Goal: Information Seeking & Learning: Get advice/opinions

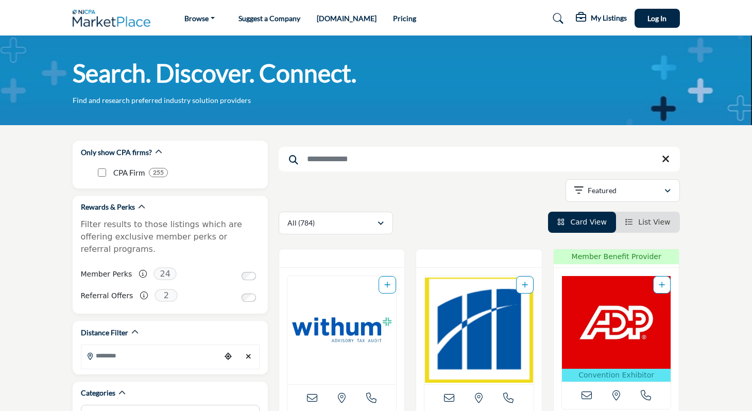
click at [321, 162] on input "Search Keyword" at bounding box center [479, 159] width 401 height 25
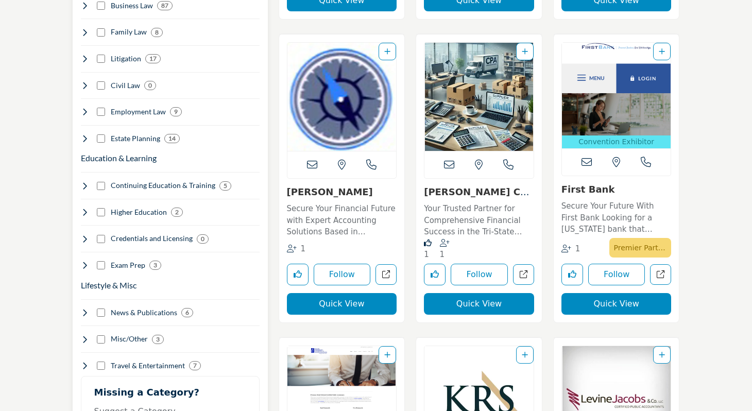
scroll to position [750, 0]
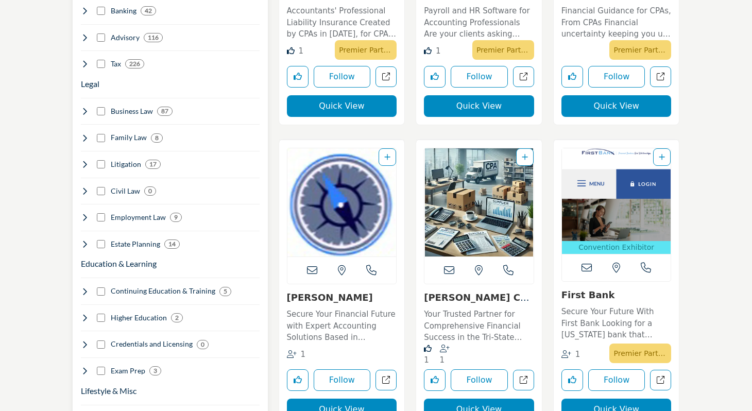
type input "*********"
click at [87, 60] on icon at bounding box center [85, 64] width 8 height 8
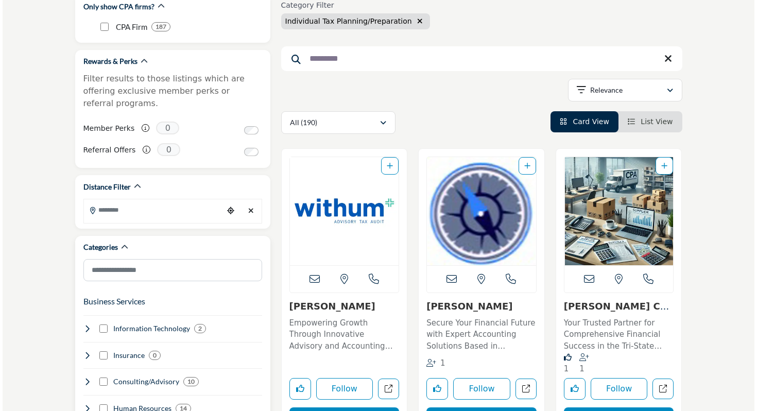
scroll to position [287, 0]
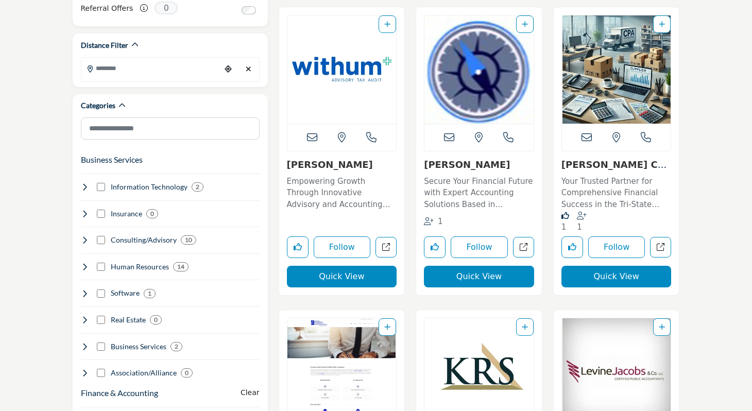
click at [470, 284] on button "Quick View" at bounding box center [479, 277] width 110 height 22
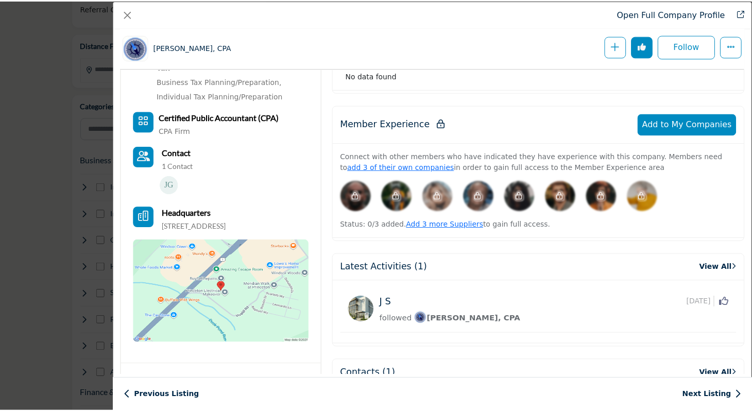
scroll to position [476, 0]
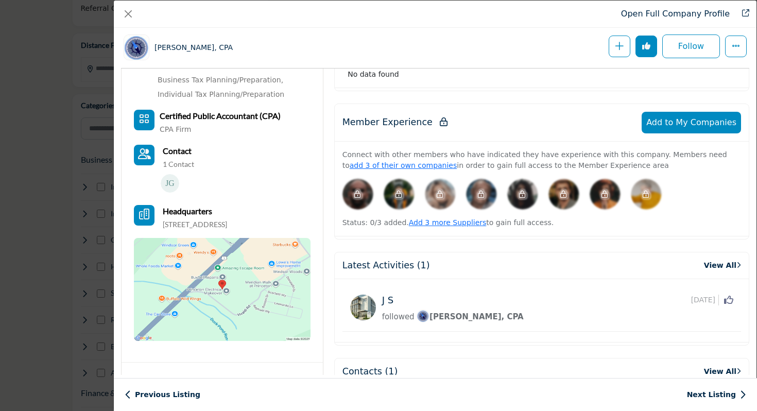
click at [137, 20] on div "Open Full Company Profile" at bounding box center [435, 14] width 643 height 27
click at [135, 16] on button "Close" at bounding box center [128, 14] width 14 height 14
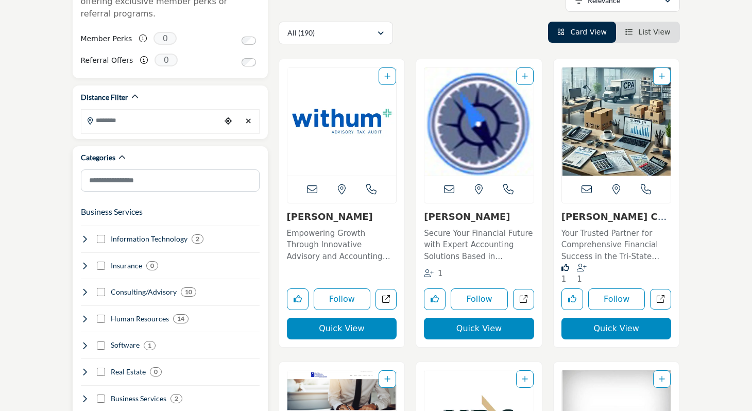
scroll to position [0, 0]
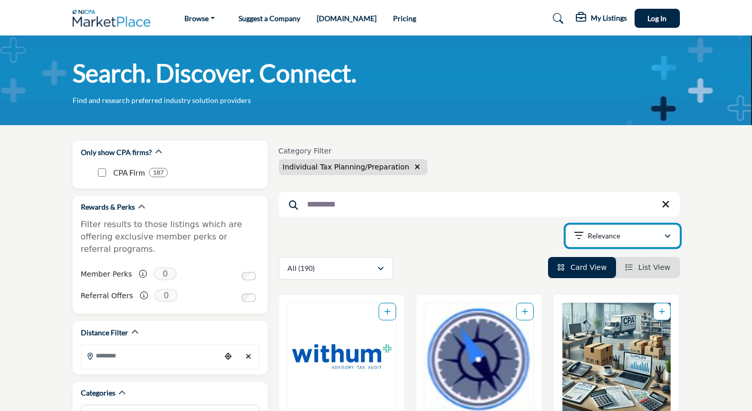
click at [579, 232] on icon "button" at bounding box center [578, 236] width 9 height 10
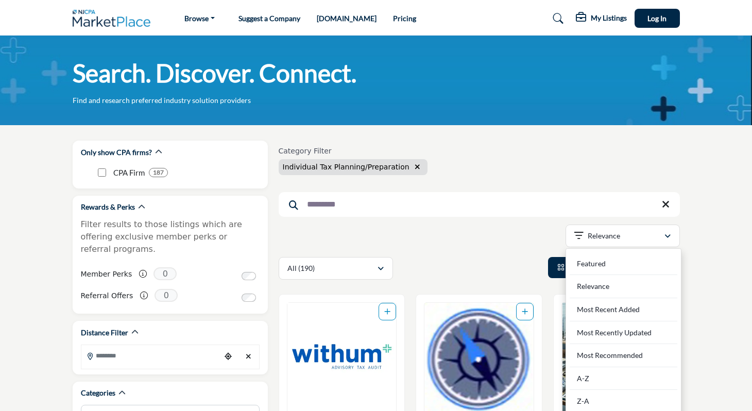
click at [488, 250] on div "Showing 42 results out of 190 For "form 8621" Relevance" at bounding box center [479, 238] width 401 height 26
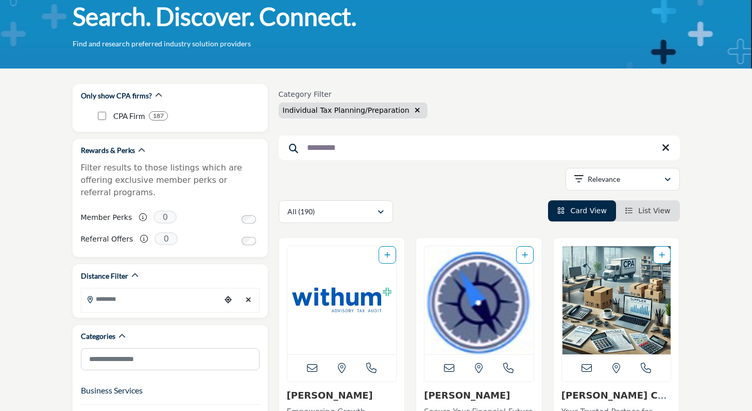
scroll to position [87, 0]
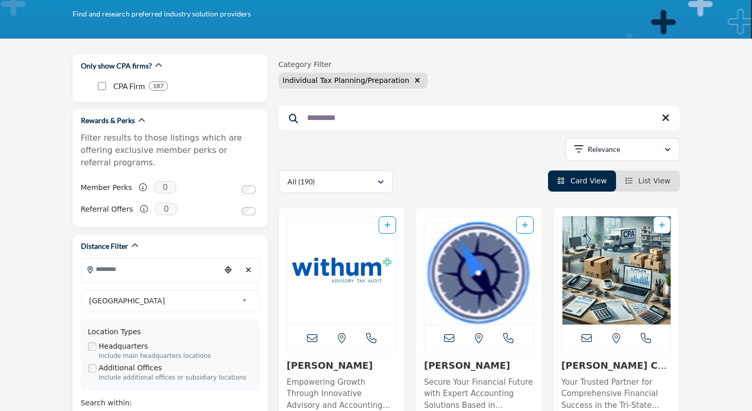
click at [180, 261] on input "Search Location" at bounding box center [150, 269] width 139 height 20
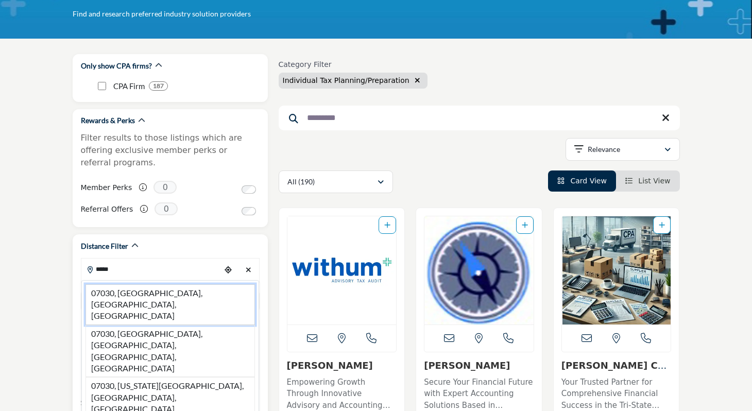
click at [173, 284] on li "07030, Hoboken, NJ, USA" at bounding box center [169, 304] width 169 height 41
type input "**********"
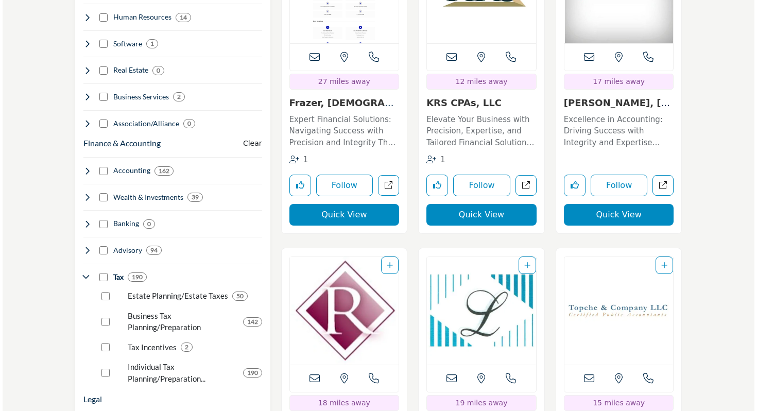
scroll to position [729, 0]
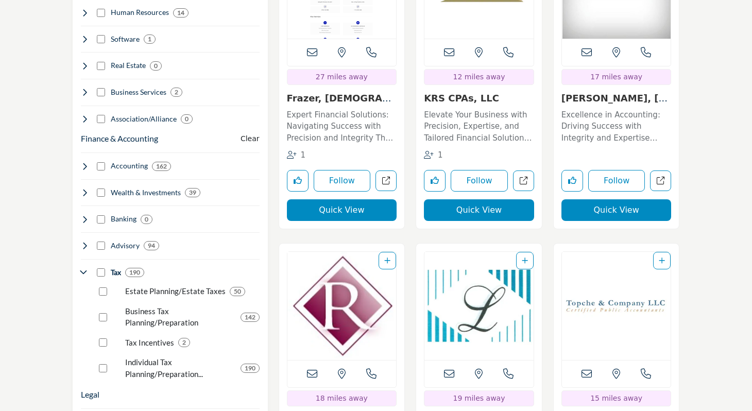
click at [498, 209] on button "Quick View" at bounding box center [479, 210] width 110 height 22
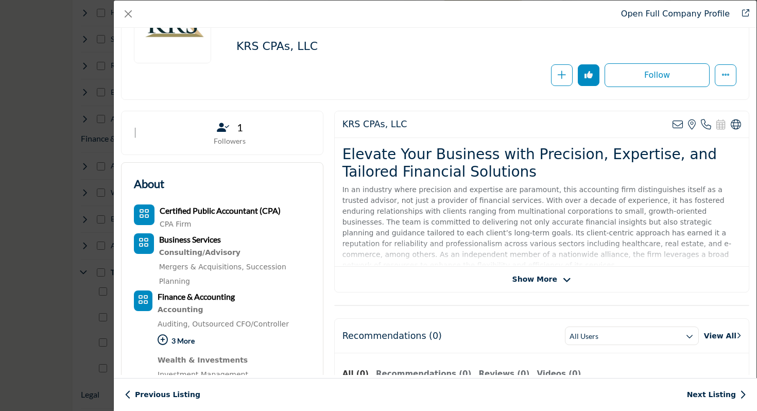
scroll to position [113, 0]
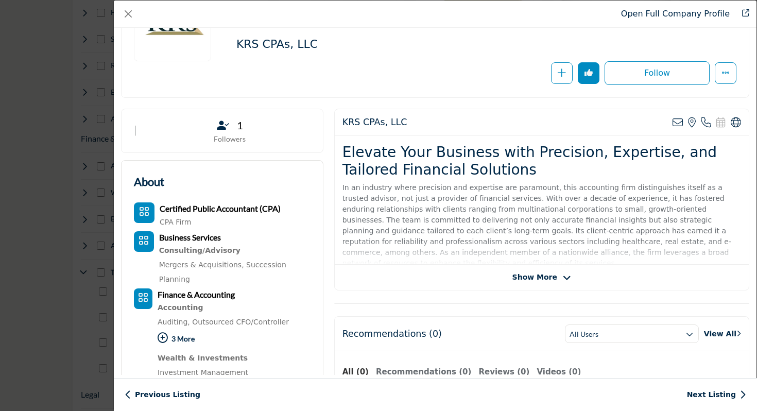
click at [515, 277] on span "Show More" at bounding box center [534, 277] width 45 height 11
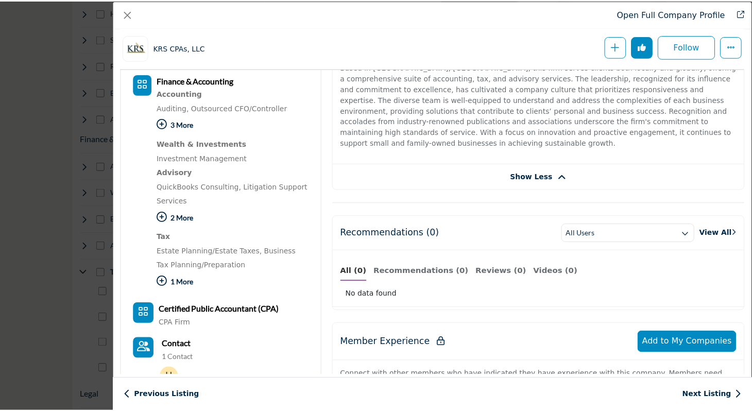
scroll to position [112, 0]
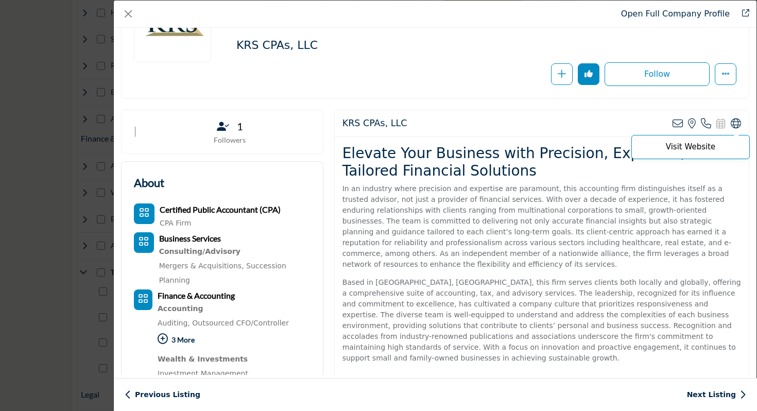
click at [732, 124] on icon "Company Data Modal" at bounding box center [736, 123] width 10 height 10
click at [127, 13] on button "Close" at bounding box center [128, 14] width 14 height 14
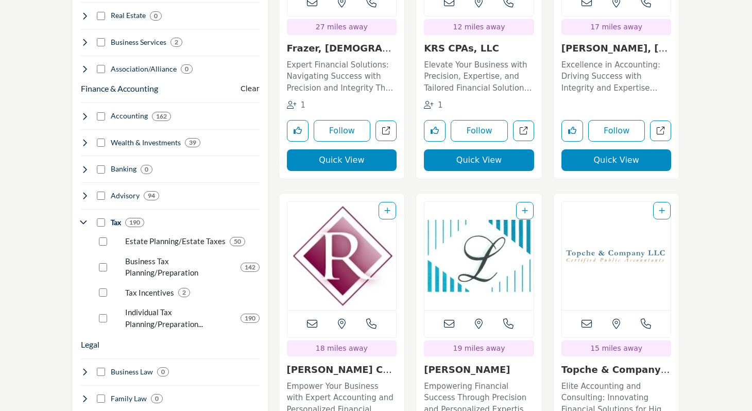
scroll to position [787, 0]
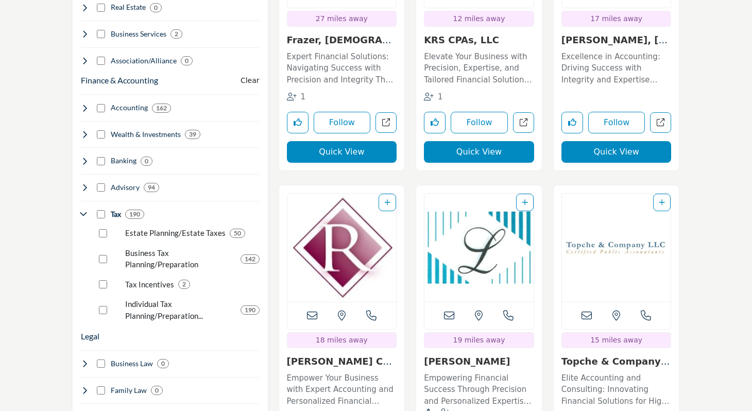
click at [634, 154] on button "Quick View" at bounding box center [616, 152] width 110 height 22
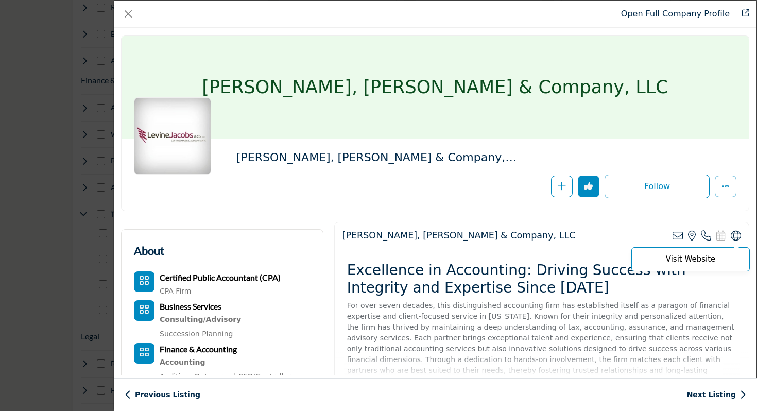
click at [734, 235] on icon "Company Data Modal" at bounding box center [736, 236] width 10 height 10
click at [132, 4] on div "Open Full Company Profile" at bounding box center [435, 14] width 643 height 27
click at [127, 13] on button "Close" at bounding box center [128, 14] width 14 height 14
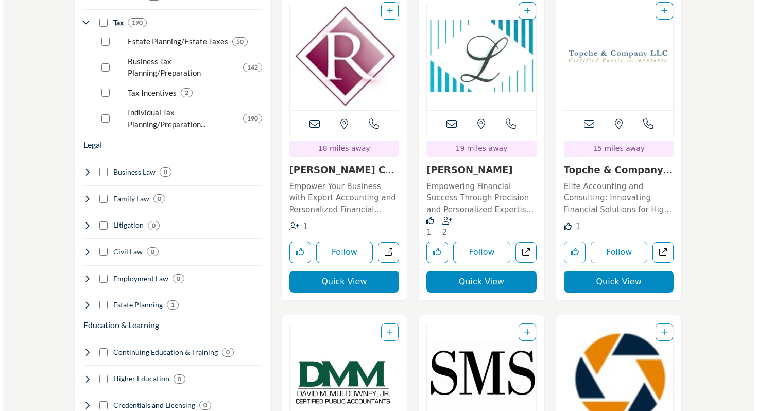
scroll to position [982, 0]
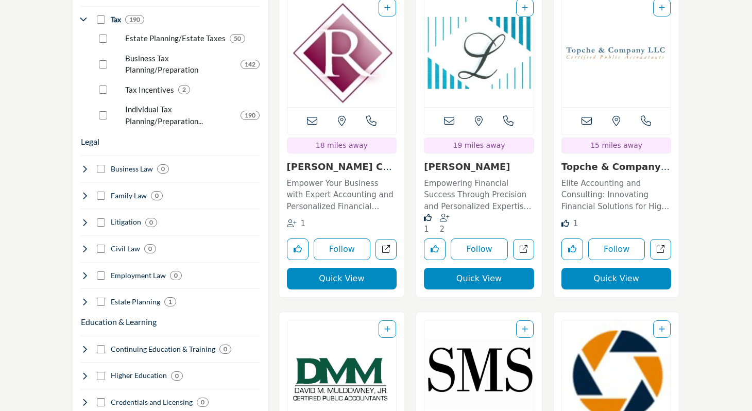
click at [488, 281] on button "Quick View" at bounding box center [479, 279] width 110 height 22
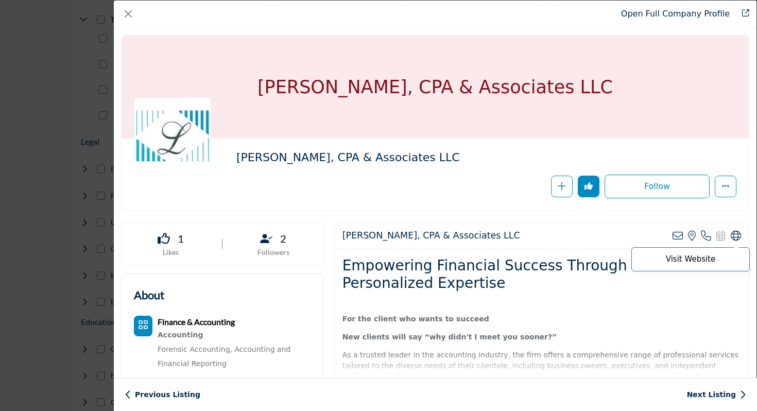
click at [734, 240] on icon "Company Data Modal" at bounding box center [736, 236] width 10 height 10
drag, startPoint x: 708, startPoint y: 20, endPoint x: 557, endPoint y: 20, distance: 150.4
click at [562, 20] on div "Open Full Company Profile" at bounding box center [435, 14] width 643 height 27
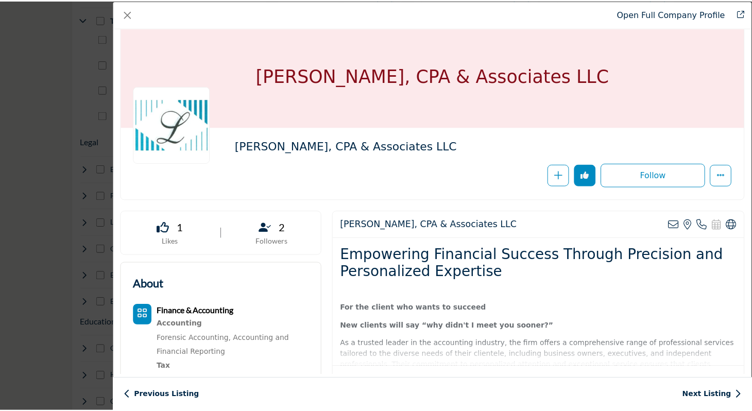
scroll to position [12, 0]
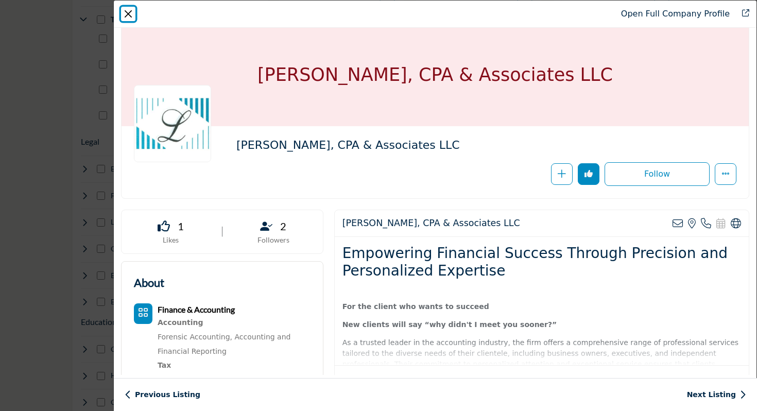
click at [133, 20] on button "Close" at bounding box center [128, 14] width 14 height 14
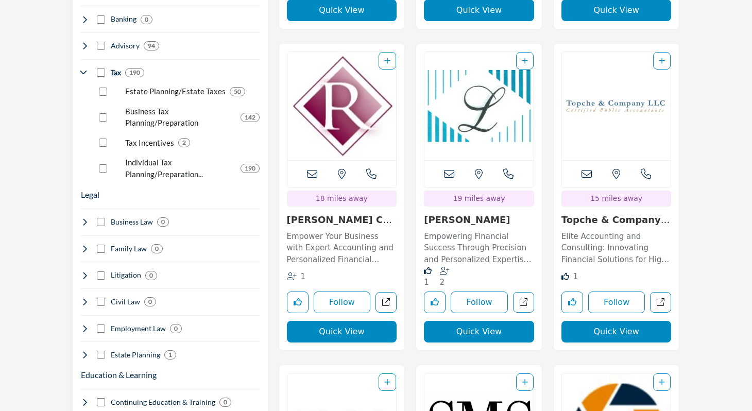
scroll to position [929, 0]
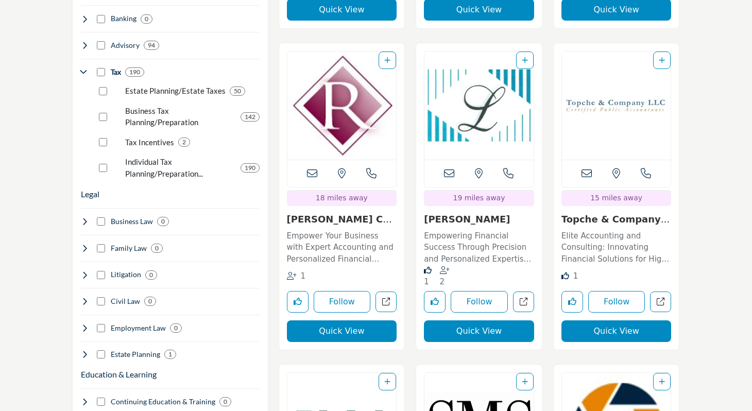
click at [338, 336] on button "Quick View" at bounding box center [342, 331] width 110 height 22
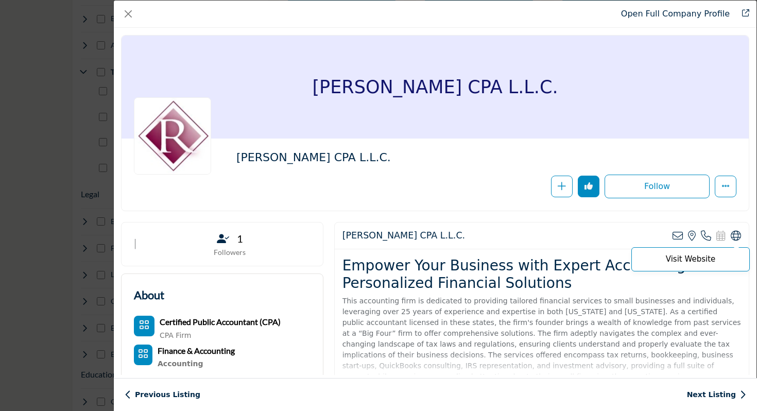
click at [731, 239] on icon "Company Data Modal" at bounding box center [736, 236] width 10 height 10
drag, startPoint x: 676, startPoint y: 21, endPoint x: 566, endPoint y: 21, distance: 109.2
click at [568, 21] on div "Open Full Company Profile" at bounding box center [435, 14] width 643 height 27
click at [132, 12] on button "Close" at bounding box center [128, 14] width 14 height 14
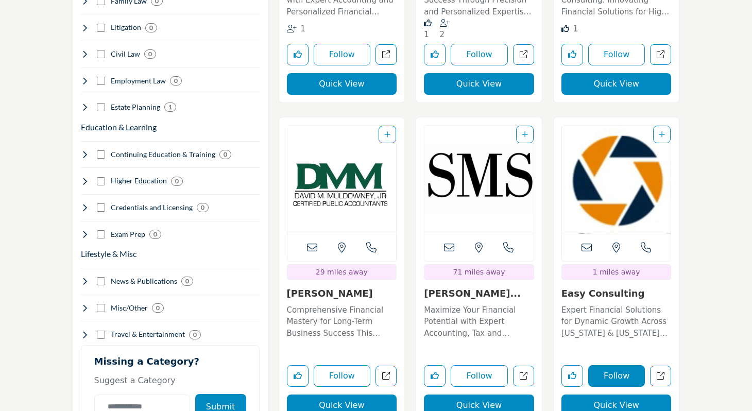
scroll to position [1212, 0]
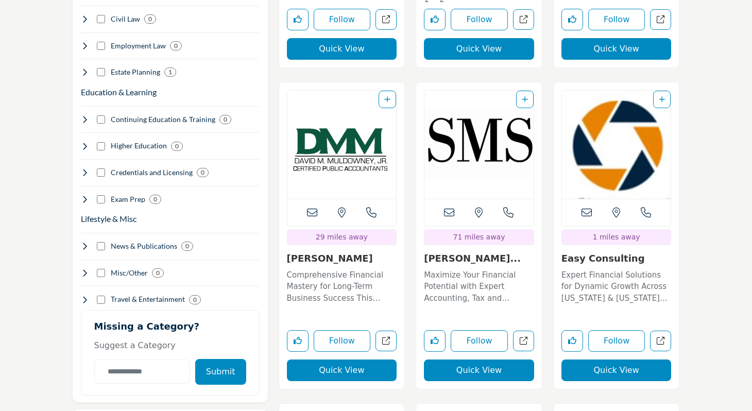
click at [603, 373] on button "Quick View" at bounding box center [616, 370] width 110 height 22
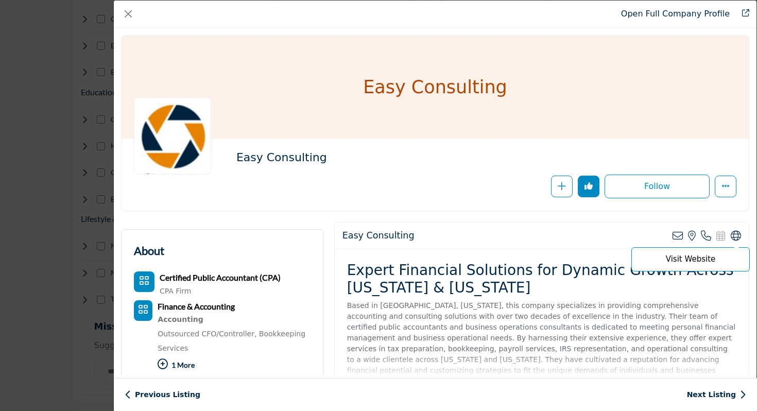
click at [731, 237] on icon "Company Data Modal" at bounding box center [736, 236] width 10 height 10
click at [125, 13] on button "Close" at bounding box center [128, 14] width 14 height 14
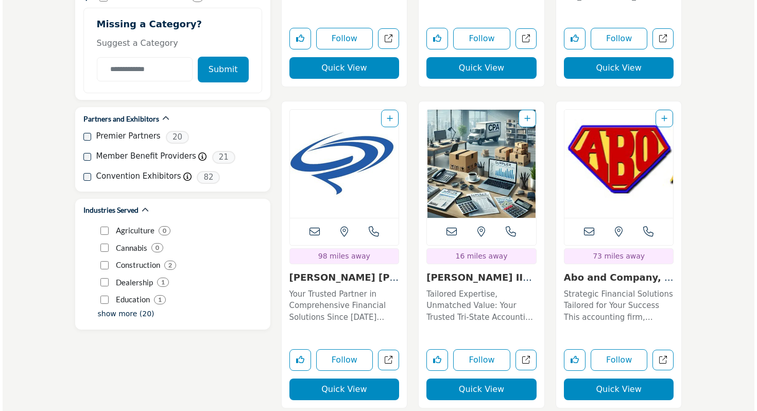
scroll to position [1515, 0]
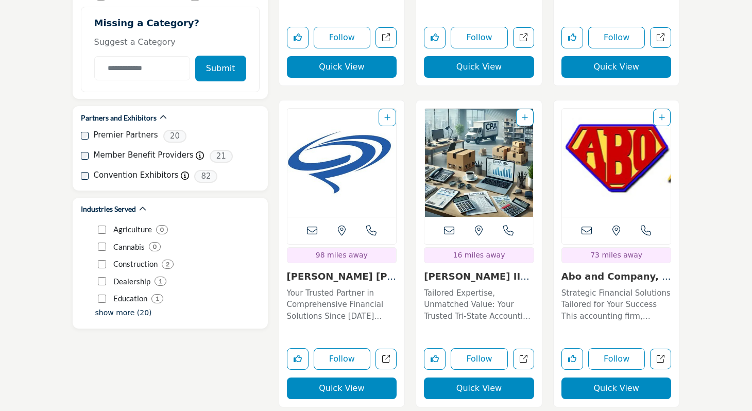
click at [344, 388] on button "Quick View" at bounding box center [342, 388] width 110 height 22
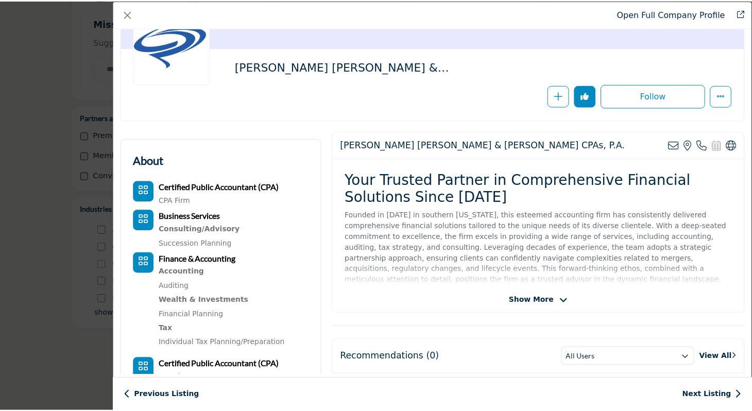
scroll to position [91, 0]
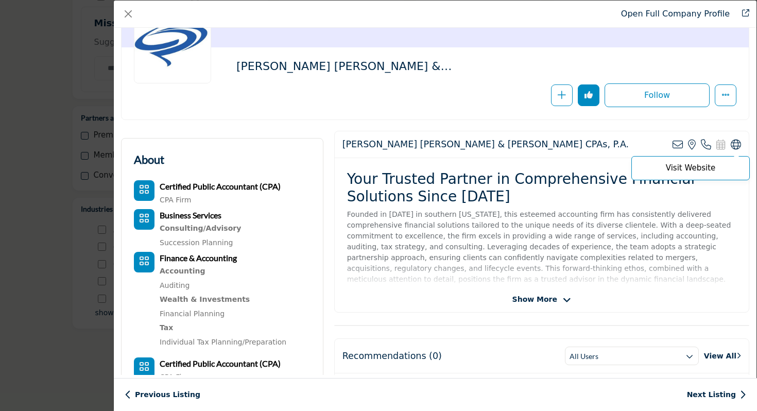
click at [733, 145] on icon "Company Data Modal" at bounding box center [736, 145] width 10 height 10
click at [129, 18] on button "Close" at bounding box center [128, 14] width 14 height 14
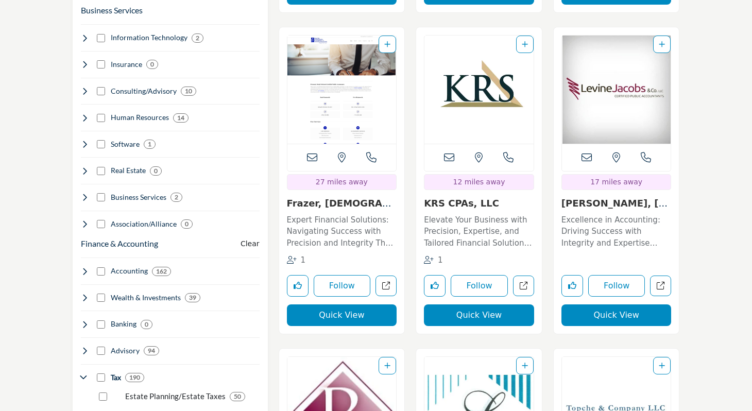
scroll to position [647, 0]
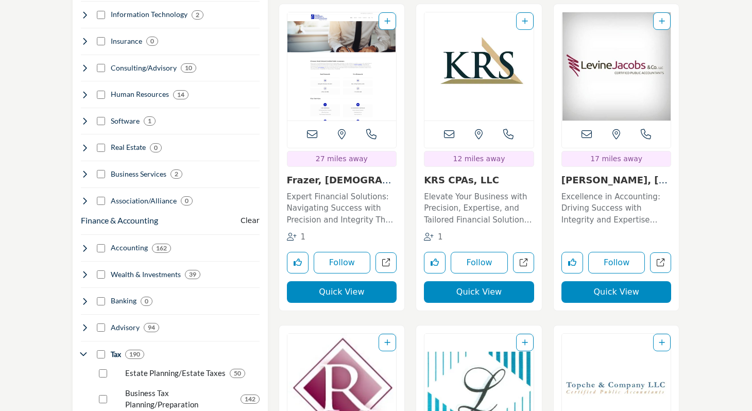
click at [342, 294] on button "Quick View" at bounding box center [342, 292] width 110 height 22
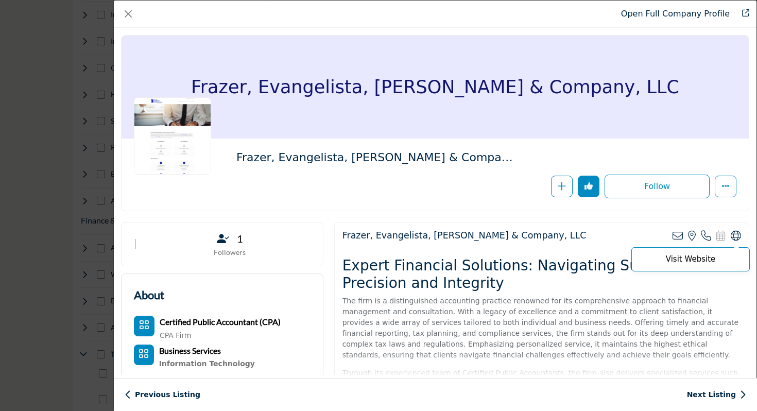
click at [731, 231] on icon "Company Data Modal" at bounding box center [736, 236] width 10 height 10
click at [129, 19] on button "Close" at bounding box center [128, 14] width 14 height 14
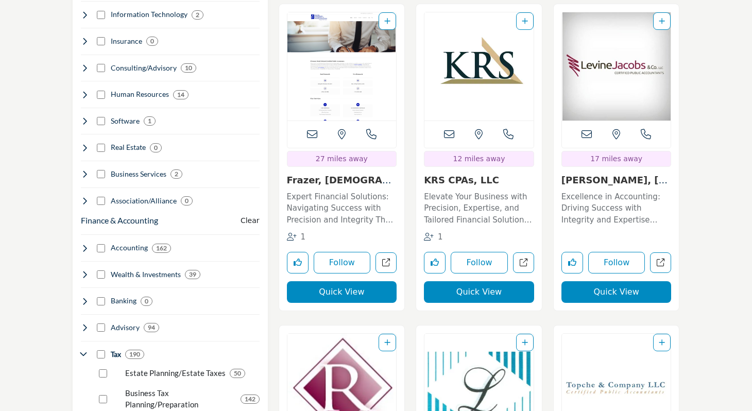
click at [492, 295] on button "Quick View" at bounding box center [479, 292] width 110 height 22
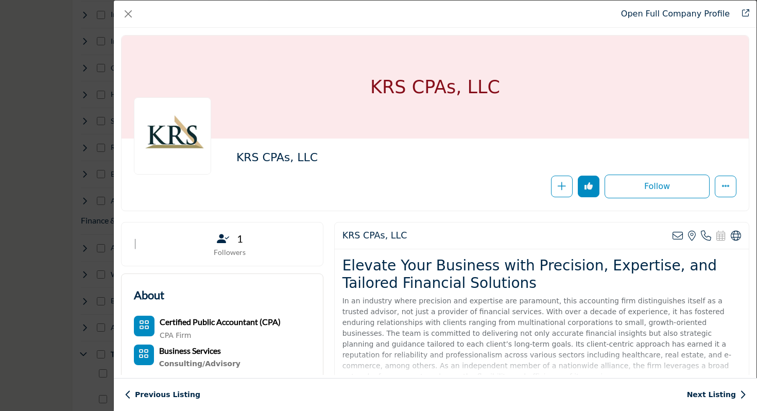
click at [736, 234] on div "KRS CPAs, LLC View email address of this listing View the location of this list…" at bounding box center [542, 235] width 414 height 27
click at [735, 234] on icon "Company Data Modal" at bounding box center [736, 236] width 10 height 10
click at [128, 13] on button "Close" at bounding box center [128, 14] width 14 height 14
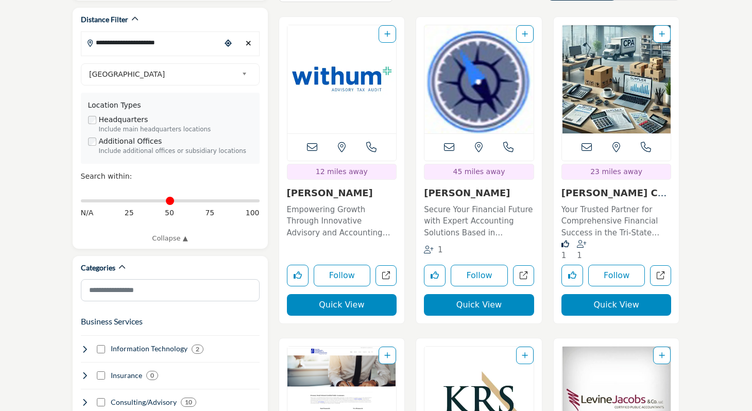
scroll to position [313, 0]
click at [338, 306] on button "Quick View" at bounding box center [342, 306] width 110 height 22
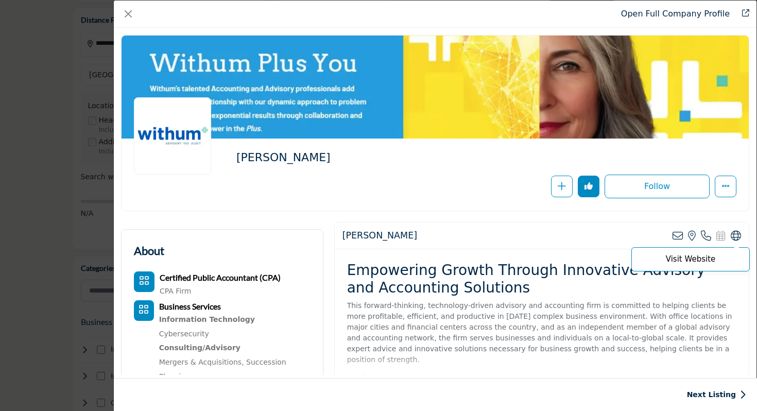
click at [733, 236] on icon "Company Data Modal" at bounding box center [736, 236] width 10 height 10
click at [135, 13] on div "Open Full Company Profile" at bounding box center [435, 14] width 643 height 27
click at [132, 12] on button "Close" at bounding box center [128, 14] width 14 height 14
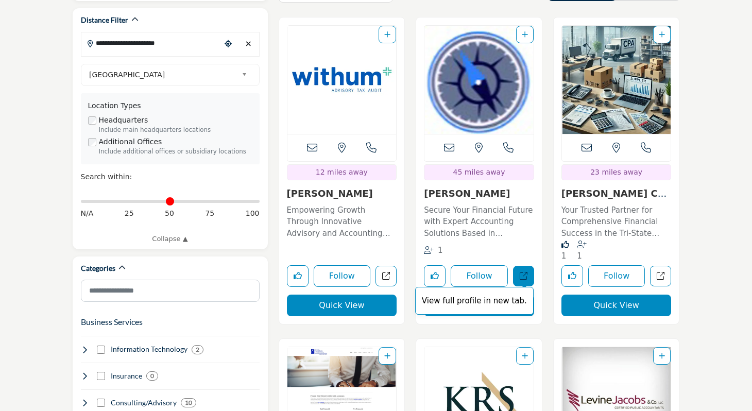
click at [517, 273] on link "View full profile in new tab." at bounding box center [523, 276] width 21 height 21
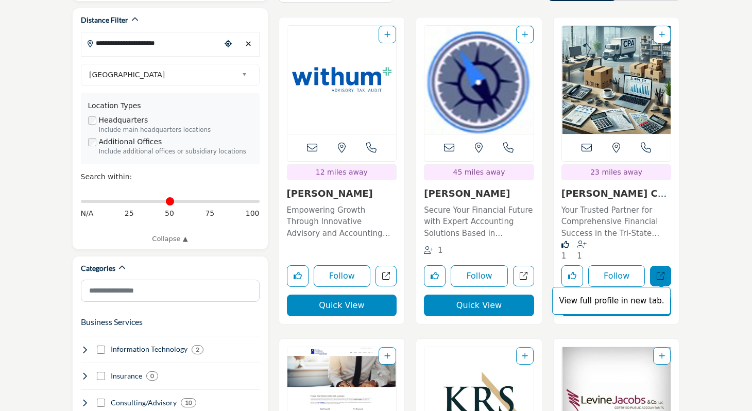
click at [666, 278] on link "View full profile in new tab." at bounding box center [660, 276] width 21 height 21
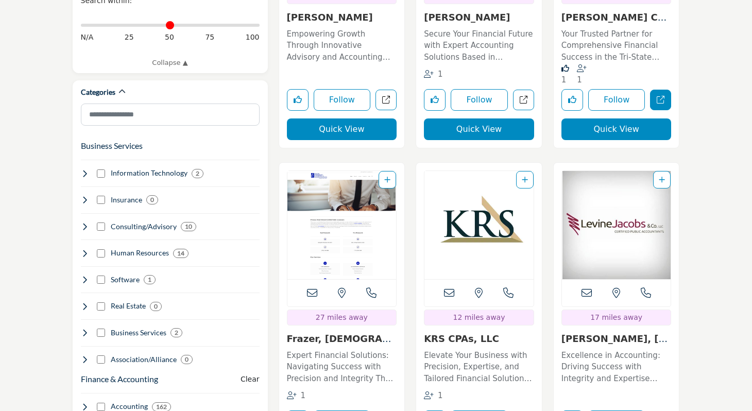
scroll to position [526, 0]
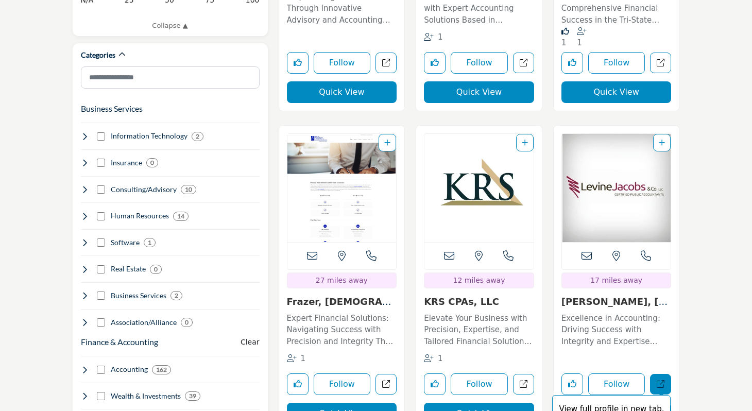
click at [665, 383] on link "View full profile in new tab." at bounding box center [660, 384] width 21 height 21
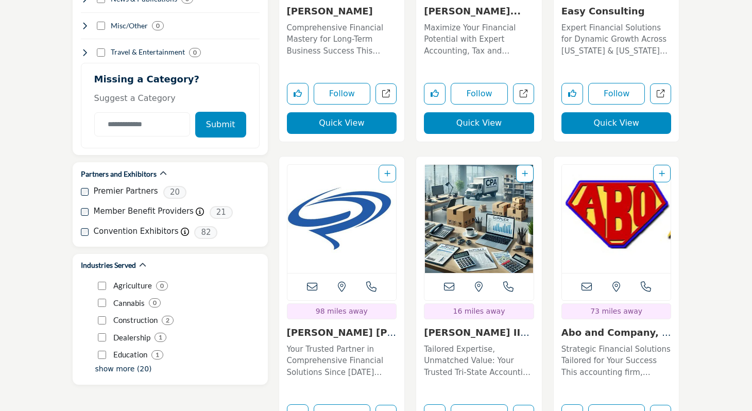
scroll to position [1550, 0]
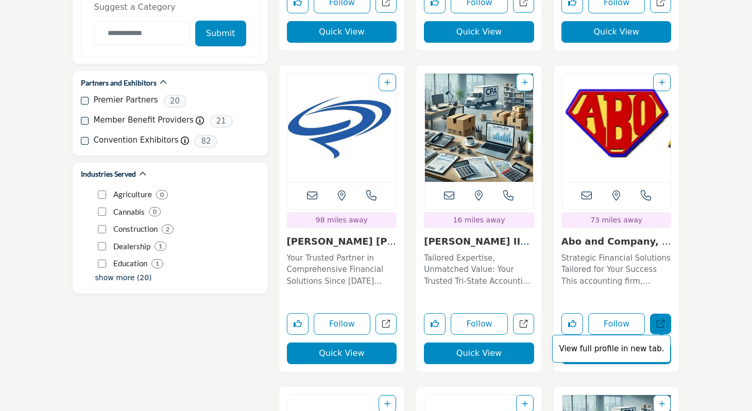
click at [654, 315] on link "View full profile in new tab." at bounding box center [660, 324] width 21 height 21
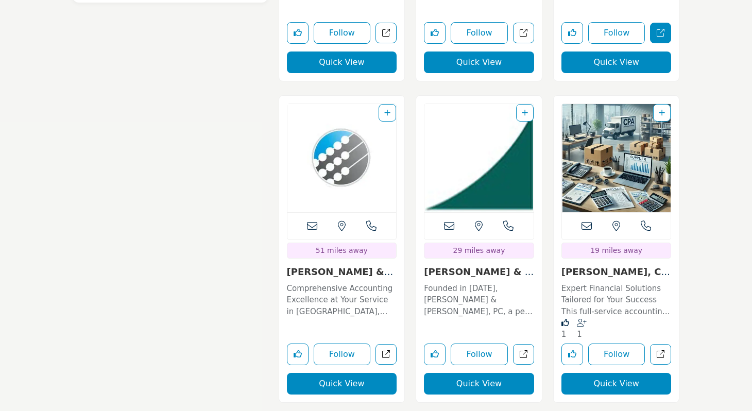
scroll to position [1842, 0]
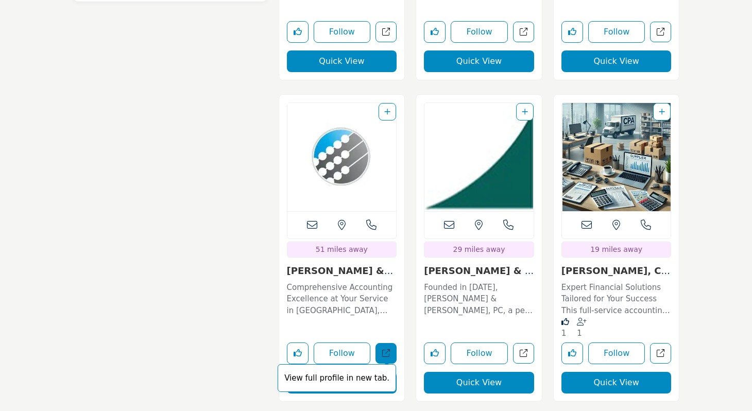
click at [389, 357] on link "View full profile in new tab." at bounding box center [385, 353] width 21 height 21
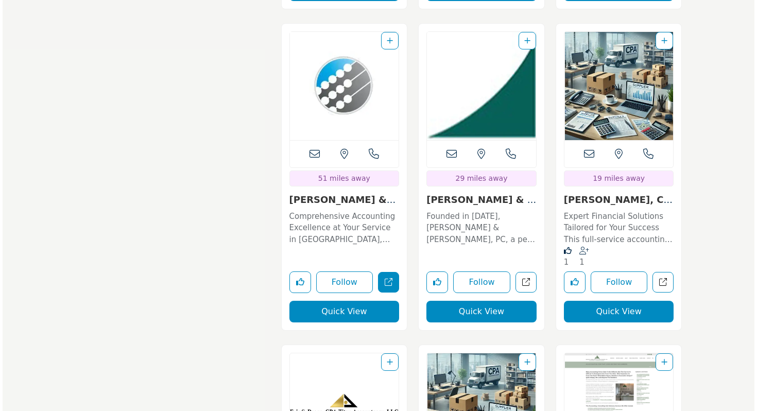
scroll to position [1946, 0]
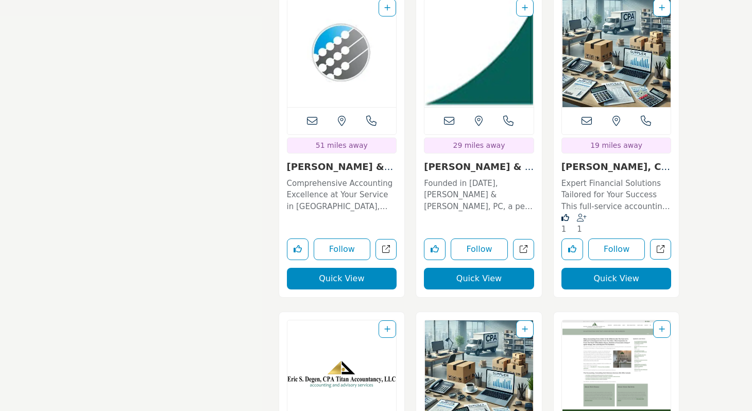
click at [593, 285] on button "Quick View" at bounding box center [616, 279] width 110 height 22
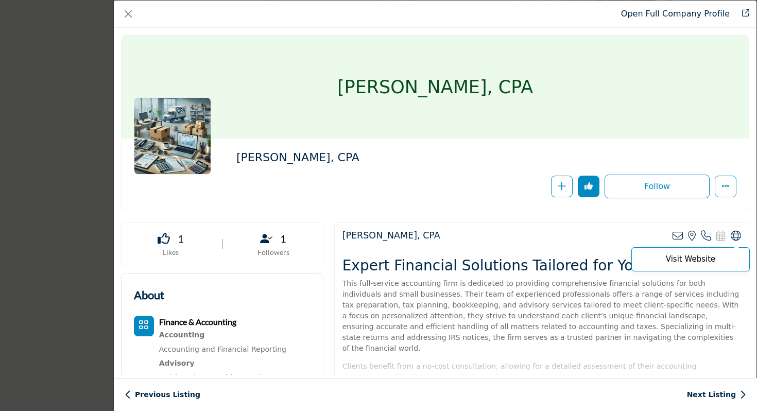
click at [732, 238] on icon "Company Data Modal" at bounding box center [736, 236] width 10 height 10
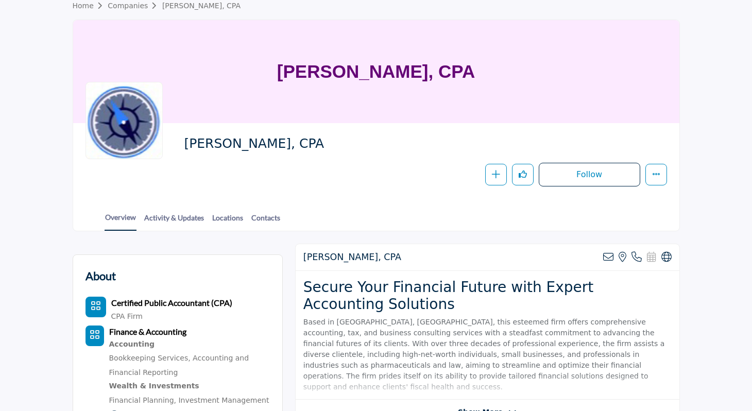
scroll to position [59, 0]
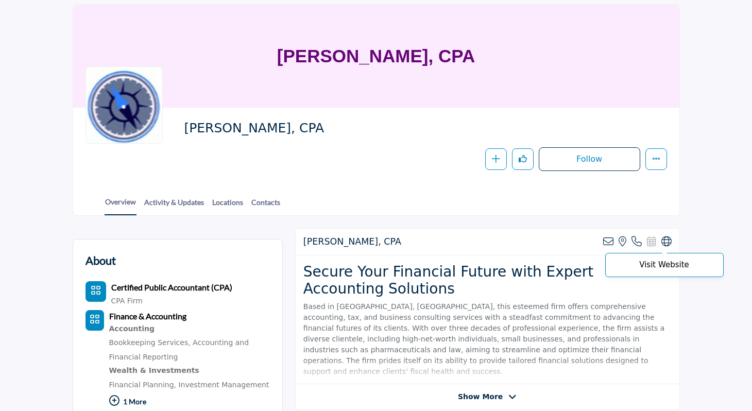
click at [665, 241] on icon at bounding box center [666, 241] width 10 height 10
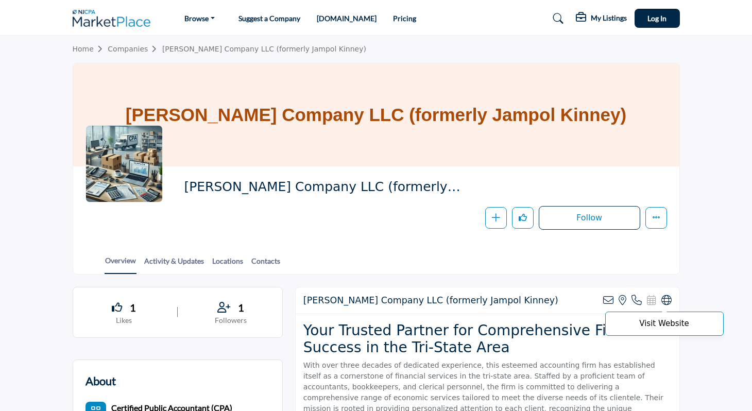
click at [669, 299] on icon at bounding box center [666, 300] width 10 height 10
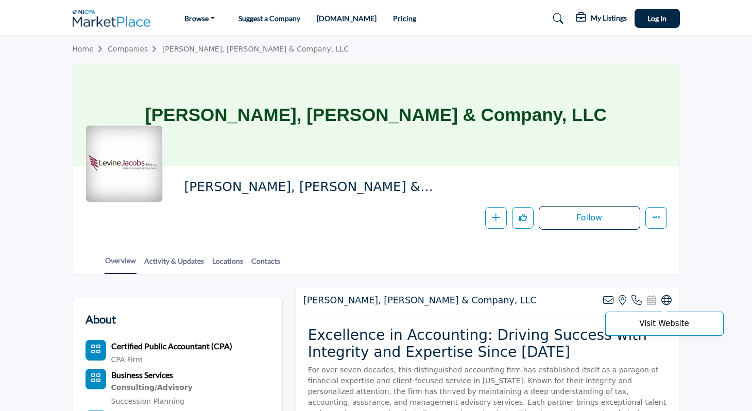
click at [668, 301] on icon at bounding box center [666, 300] width 10 height 10
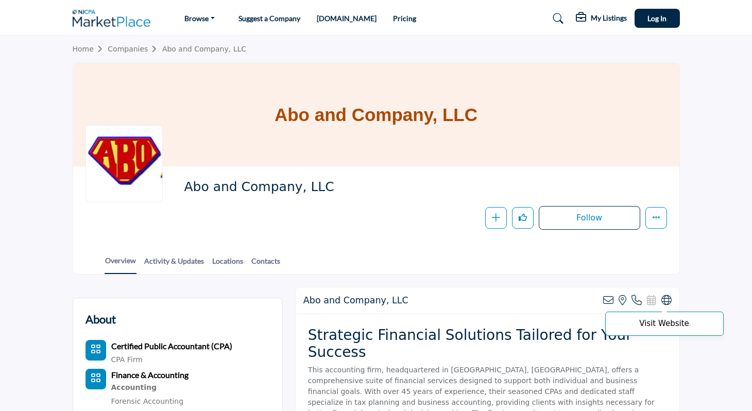
click at [663, 299] on icon at bounding box center [666, 300] width 10 height 10
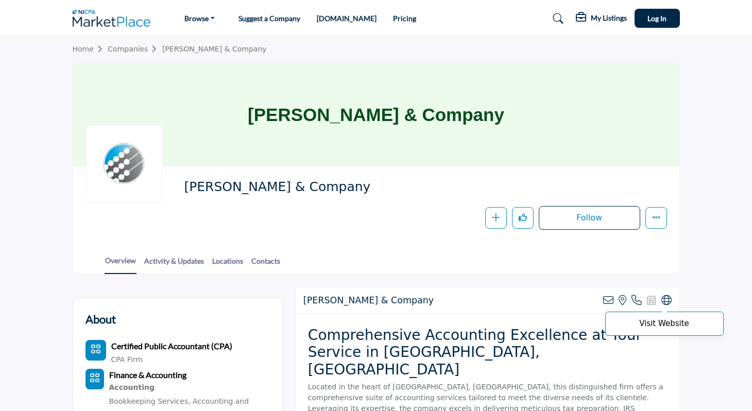
click at [662, 300] on icon at bounding box center [666, 300] width 10 height 10
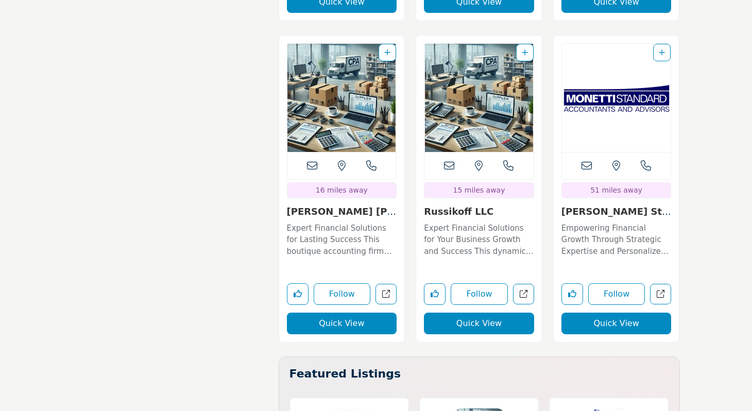
scroll to position [2224, 0]
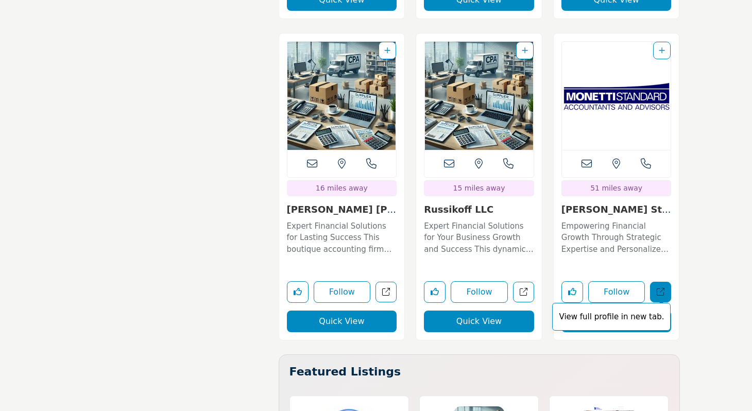
click at [655, 297] on link "View full profile in new tab." at bounding box center [660, 292] width 21 height 21
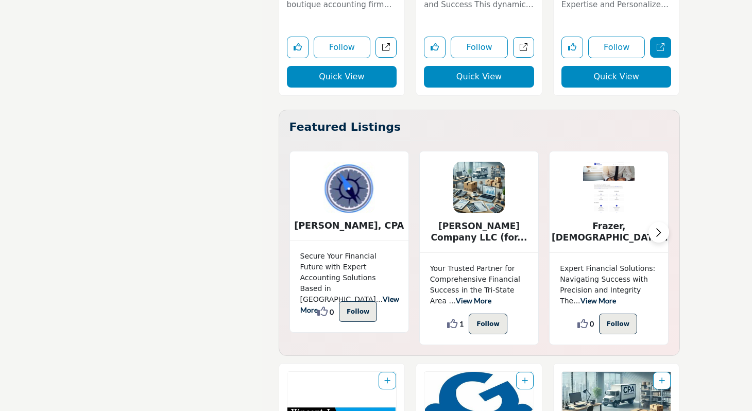
scroll to position [2473, 0]
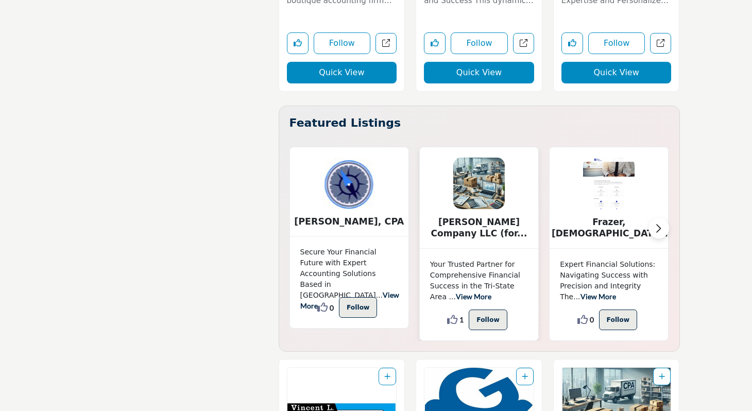
click at [485, 202] on img at bounding box center [478, 183] width 51 height 51
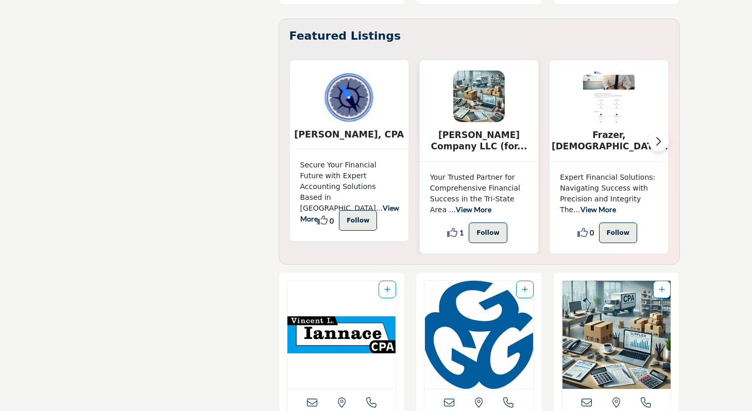
scroll to position [2602, 0]
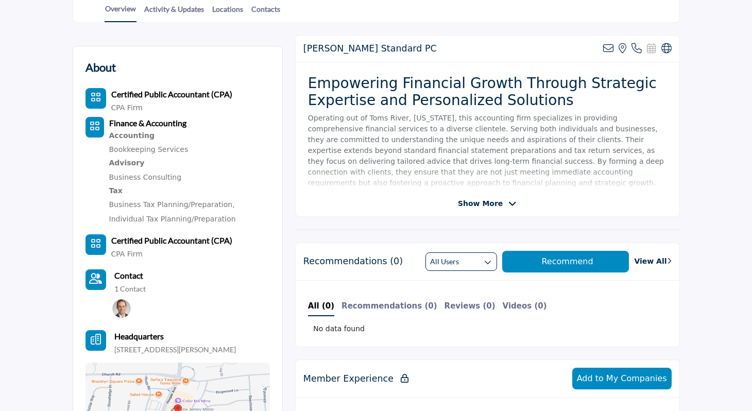
scroll to position [252, 0]
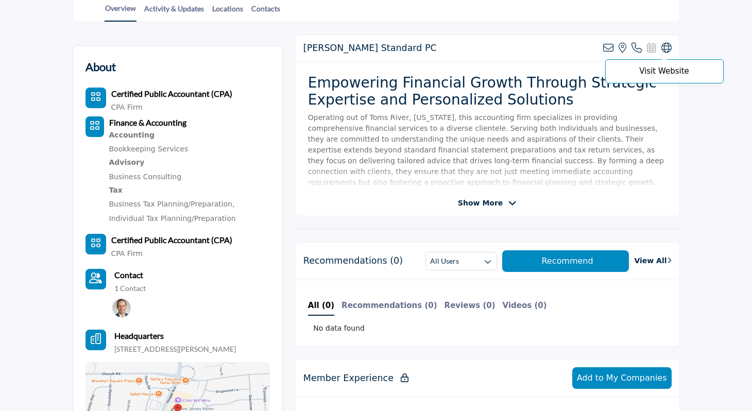
click at [664, 45] on icon at bounding box center [666, 48] width 10 height 10
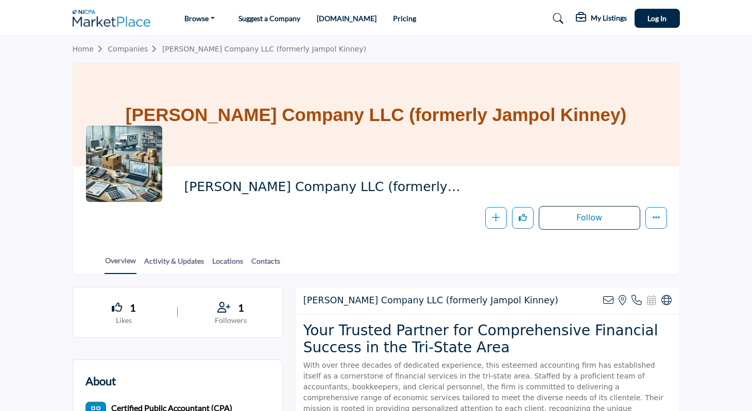
scroll to position [67, 0]
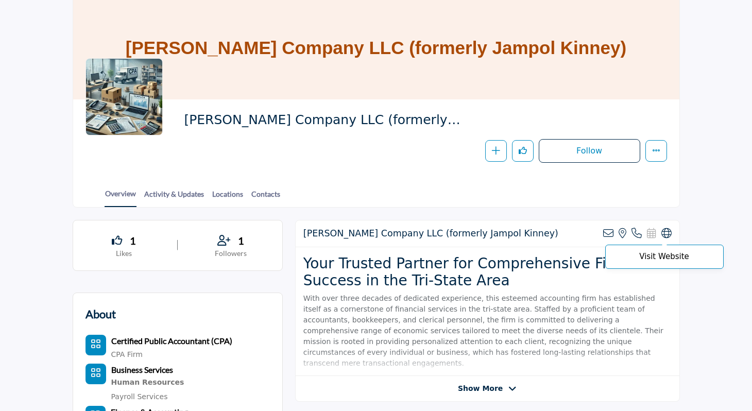
click at [662, 234] on icon at bounding box center [666, 233] width 10 height 10
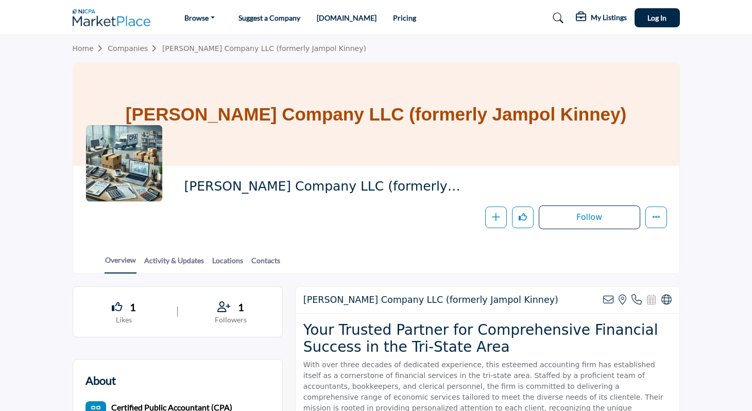
scroll to position [0, 0]
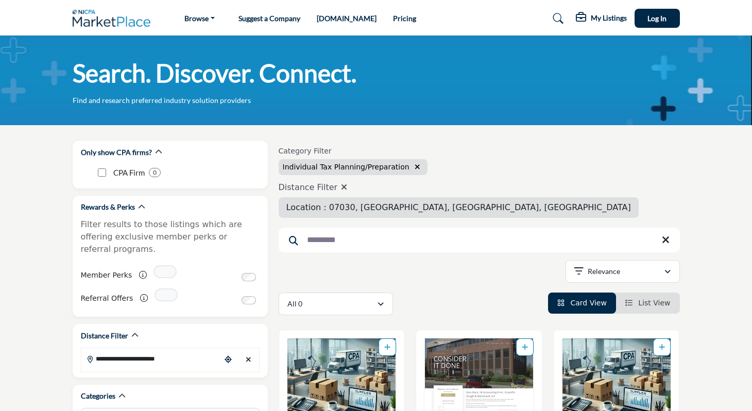
scroll to position [2561, 0]
